Goal: Navigation & Orientation: Find specific page/section

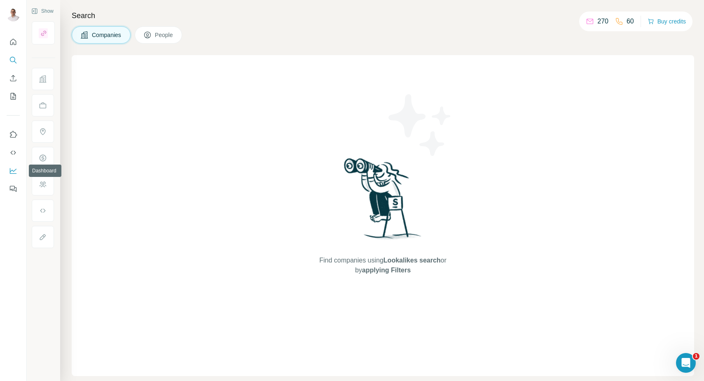
click at [10, 174] on icon "Dashboard" at bounding box center [13, 171] width 8 height 8
click at [12, 34] on div at bounding box center [13, 113] width 26 height 167
